Goal: Find specific page/section: Find specific page/section

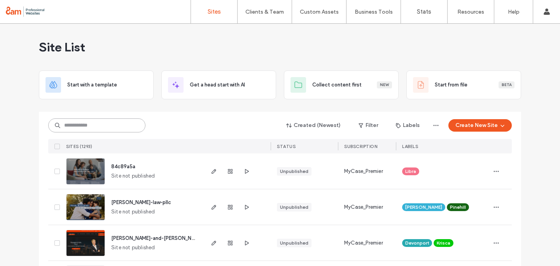
click at [80, 127] on input at bounding box center [96, 125] width 97 height 14
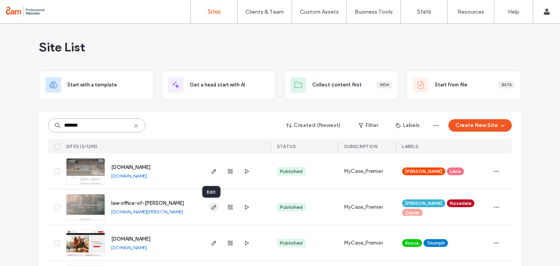
type input "*******"
click at [211, 208] on use "button" at bounding box center [213, 206] width 5 height 5
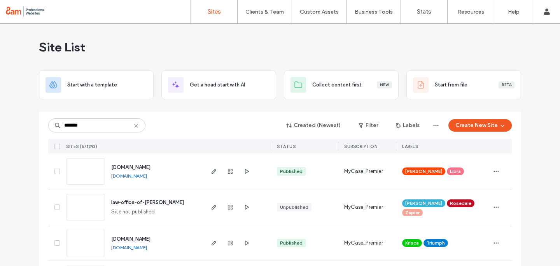
type input "*******"
